Goal: Find specific page/section: Find specific page/section

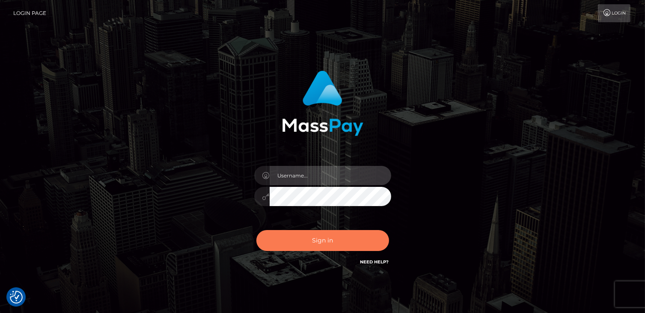
type input "catalinad"
click at [325, 247] on button "Sign in" at bounding box center [322, 240] width 133 height 21
type input "catalinad"
click at [351, 243] on button "Sign in" at bounding box center [322, 240] width 133 height 21
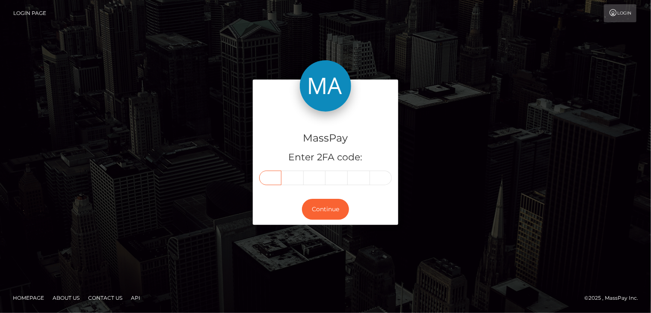
click at [264, 182] on input "text" at bounding box center [270, 178] width 22 height 15
type input "2"
type input "7"
type input "0"
type input "4"
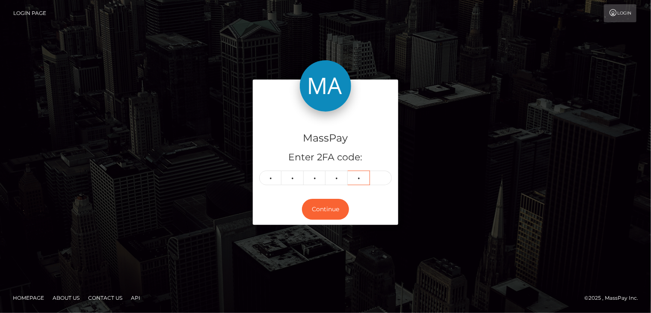
type input "7"
type input "5"
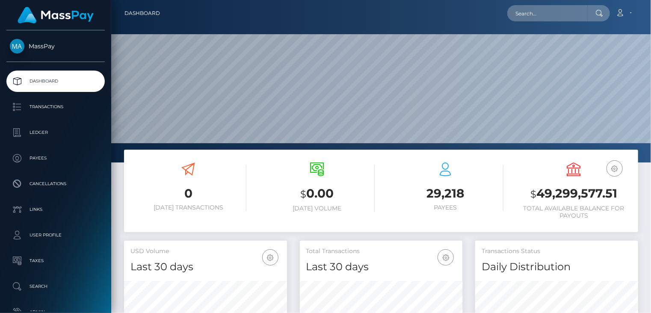
scroll to position [151, 163]
paste input "[EMAIL_ADDRESS][DOMAIN_NAME]"
type input "[EMAIL_ADDRESS][DOMAIN_NAME]"
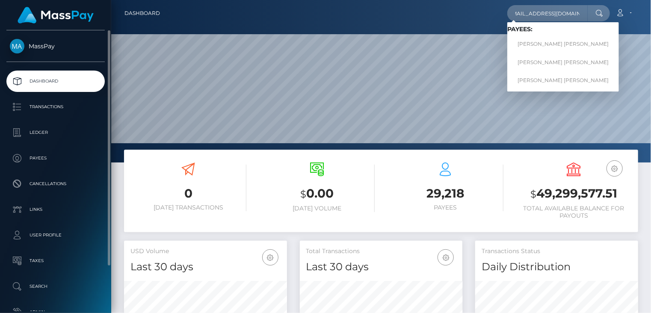
scroll to position [0, 0]
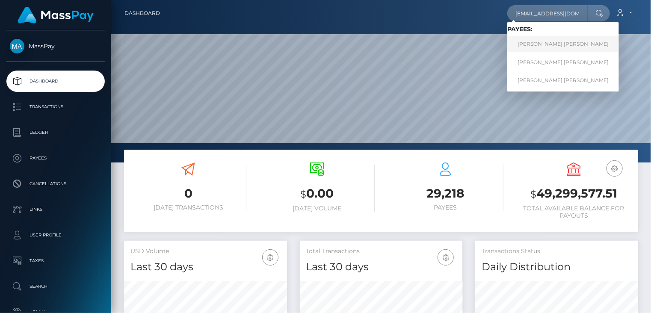
click at [563, 50] on link "[PERSON_NAME] [PERSON_NAME]" at bounding box center [563, 44] width 112 height 16
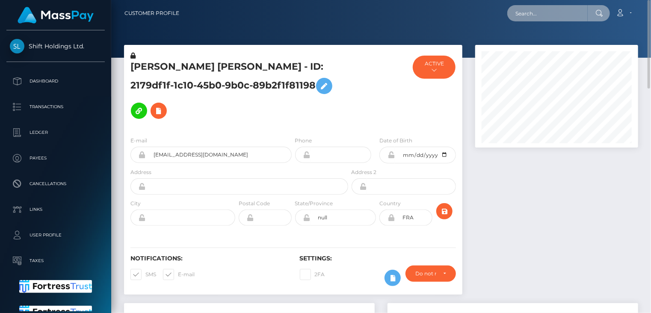
paste input "[EMAIL_ADDRESS][DOMAIN_NAME]"
type input "[EMAIL_ADDRESS][DOMAIN_NAME]"
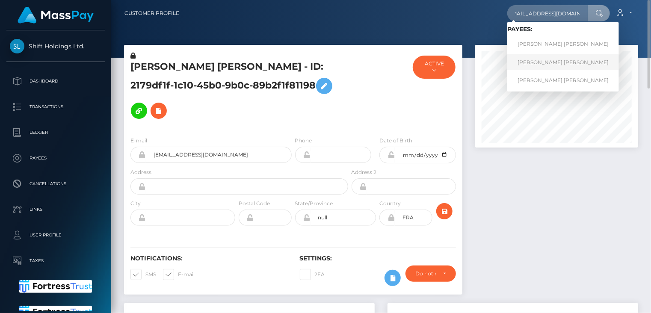
click at [572, 59] on link "[PERSON_NAME] [PERSON_NAME]" at bounding box center [563, 62] width 112 height 16
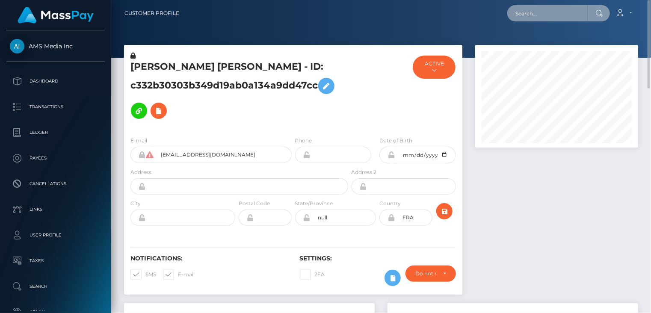
paste input "manager@callmetyron.com"
type input "manager@callmetyron.com"
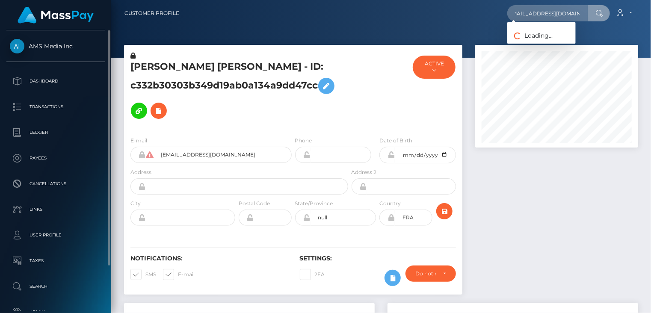
scroll to position [0, 0]
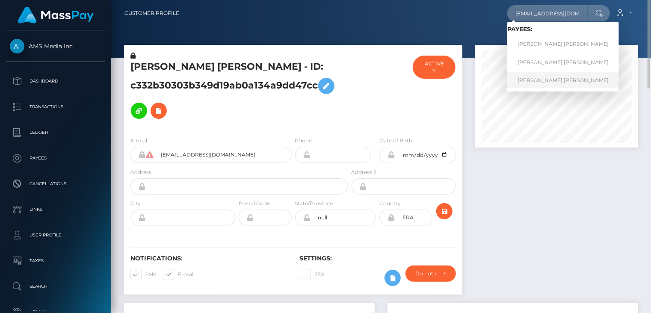
click at [548, 83] on link "JORDAN PHILIPPE HENRY GAUBY" at bounding box center [563, 80] width 112 height 16
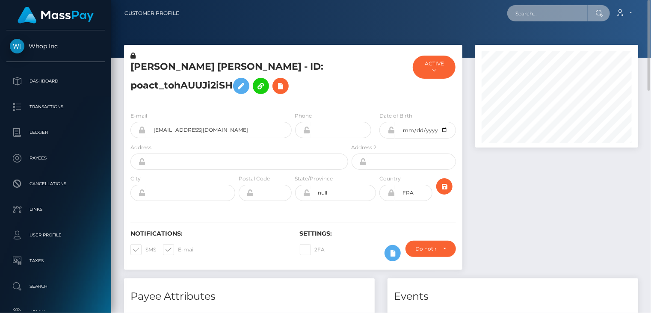
paste input "MSP0e6d087e3ed193f"
type input "MSP0e6d087e3ed193f"
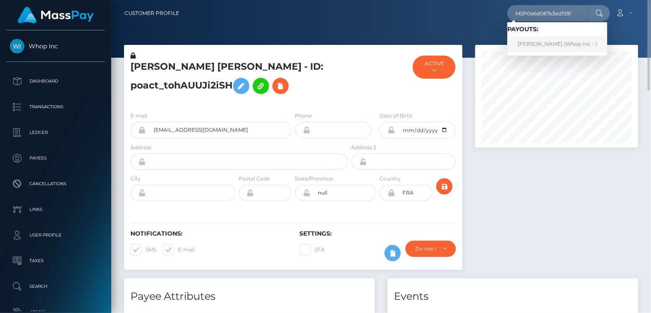
click at [524, 47] on link "Taha Hussain (Whop Inc - )" at bounding box center [557, 44] width 100 height 16
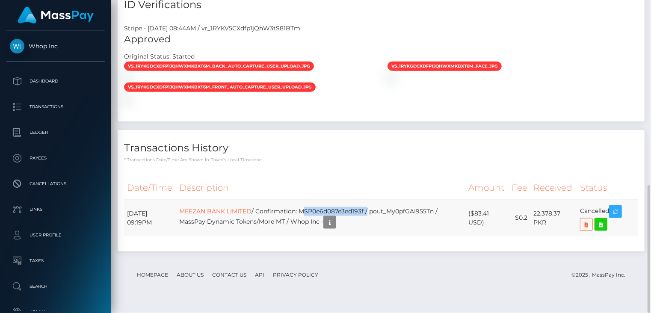
click at [348, 219] on td "MEEZAN BANK LIMITED / Confirmation: MSP0e6d087e3ed193f / pout_My0pfGAI955Tn / M…" at bounding box center [321, 218] width 290 height 36
copy td "MSP0e6d087e3ed193f"
click at [619, 217] on icon "button" at bounding box center [616, 212] width 10 height 11
copy td "MSP0e6d087e3ed193f"
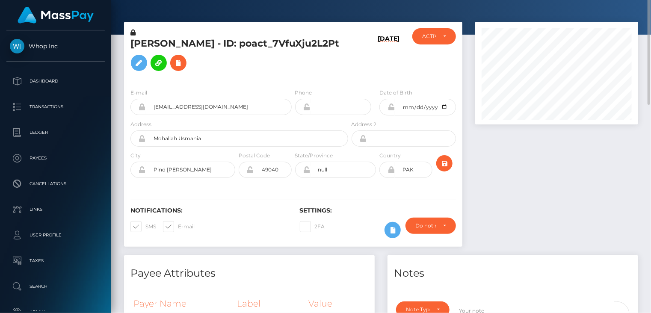
scroll to position [0, 0]
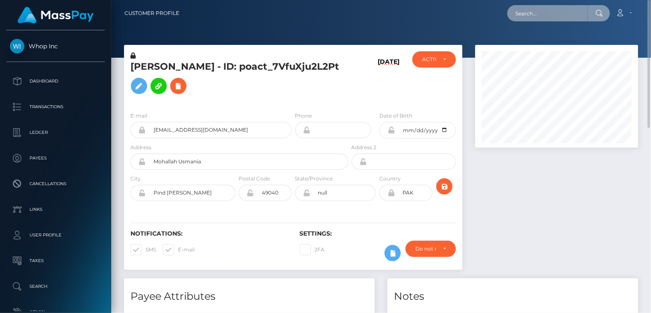
paste input "MSP5df88f62ea16201"
drag, startPoint x: 581, startPoint y: 11, endPoint x: 492, endPoint y: 15, distance: 89.1
click at [492, 15] on div "MSP5df88f62ea16201 Loading... Loading... Account Edit Profile Logout" at bounding box center [412, 13] width 452 height 18
paste input "FERDI"
type input "FERDI"
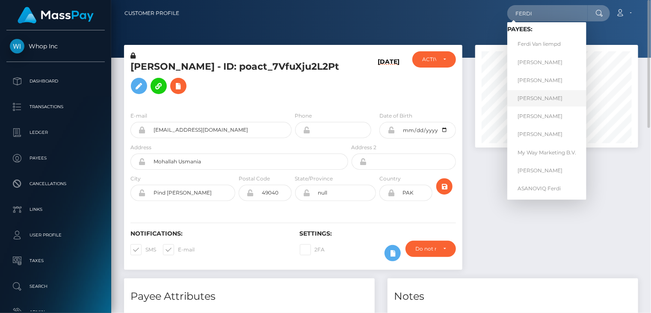
click at [556, 98] on link "FERDI KABALI" at bounding box center [546, 98] width 79 height 16
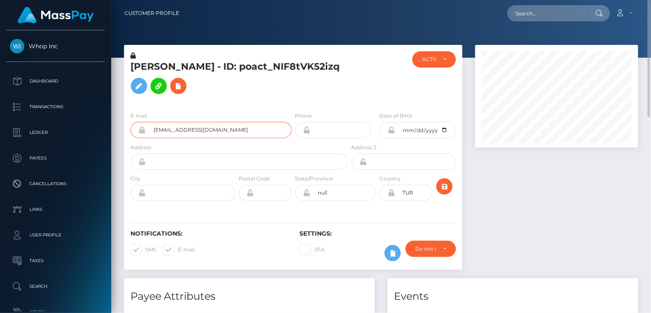
click at [181, 126] on input "[EMAIL_ADDRESS][DOMAIN_NAME]" at bounding box center [219, 130] width 146 height 16
